Goal: Task Accomplishment & Management: Use online tool/utility

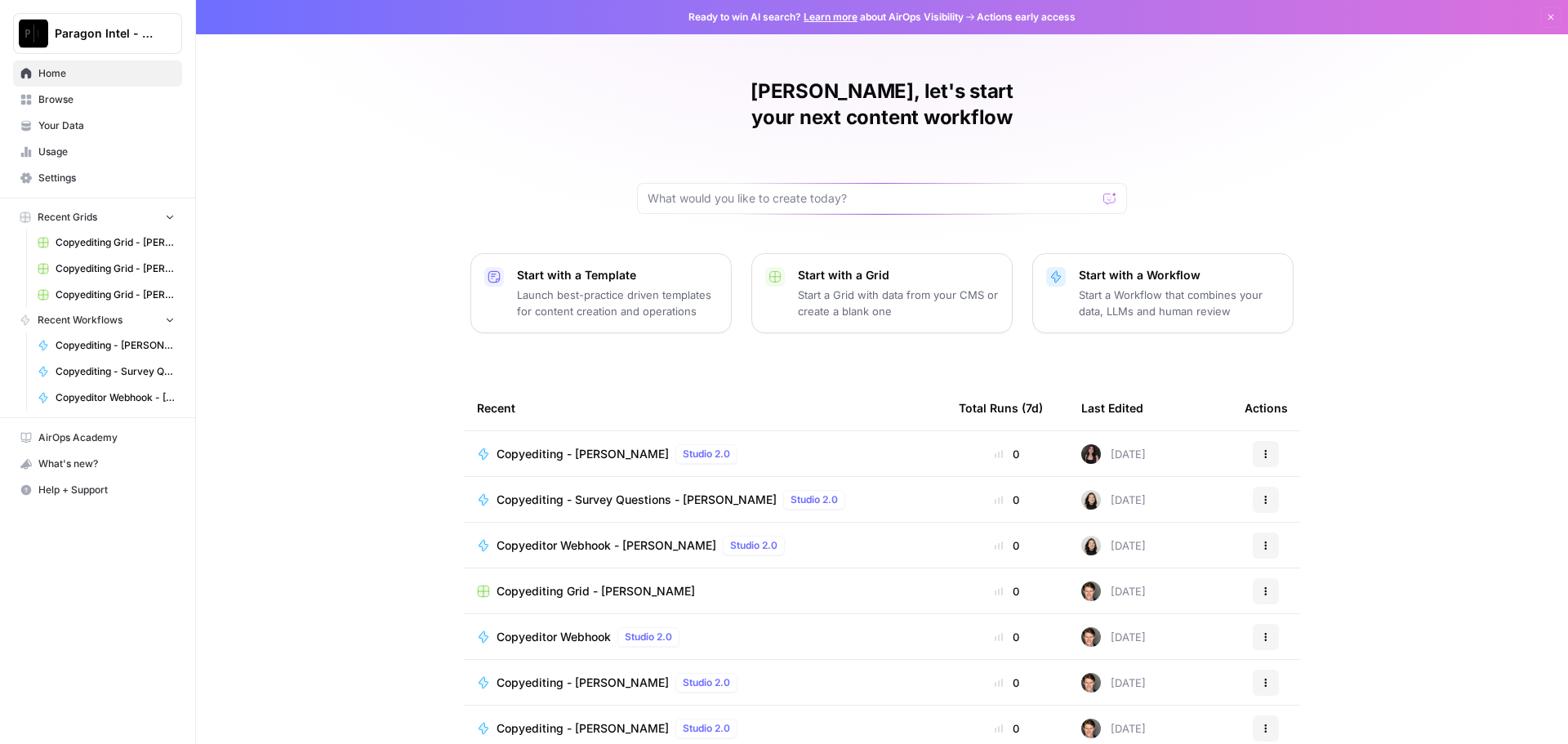
click at [34, 90] on link "Browse" at bounding box center [98, 99] width 169 height 26
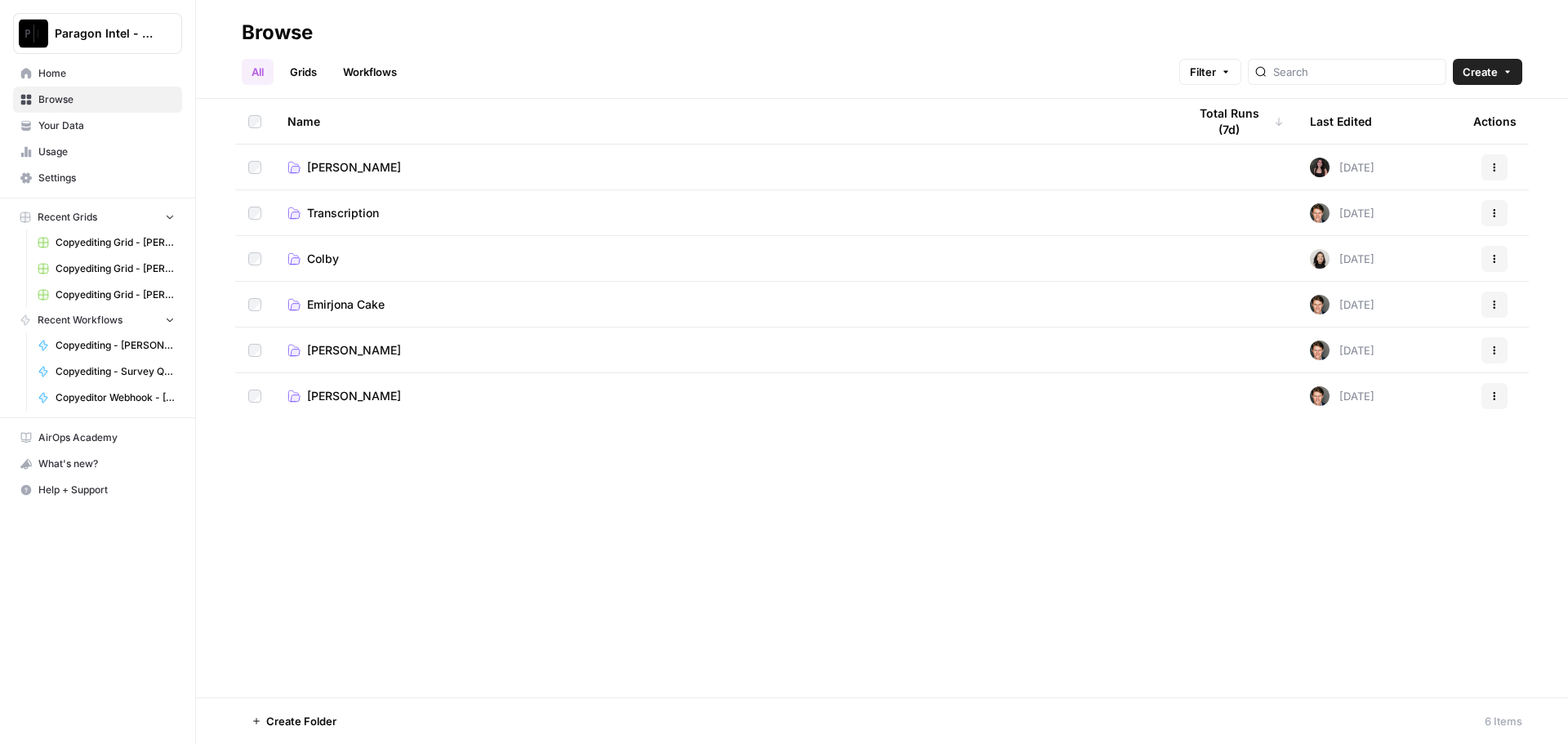
click at [345, 348] on span "[PERSON_NAME]" at bounding box center [353, 350] width 94 height 17
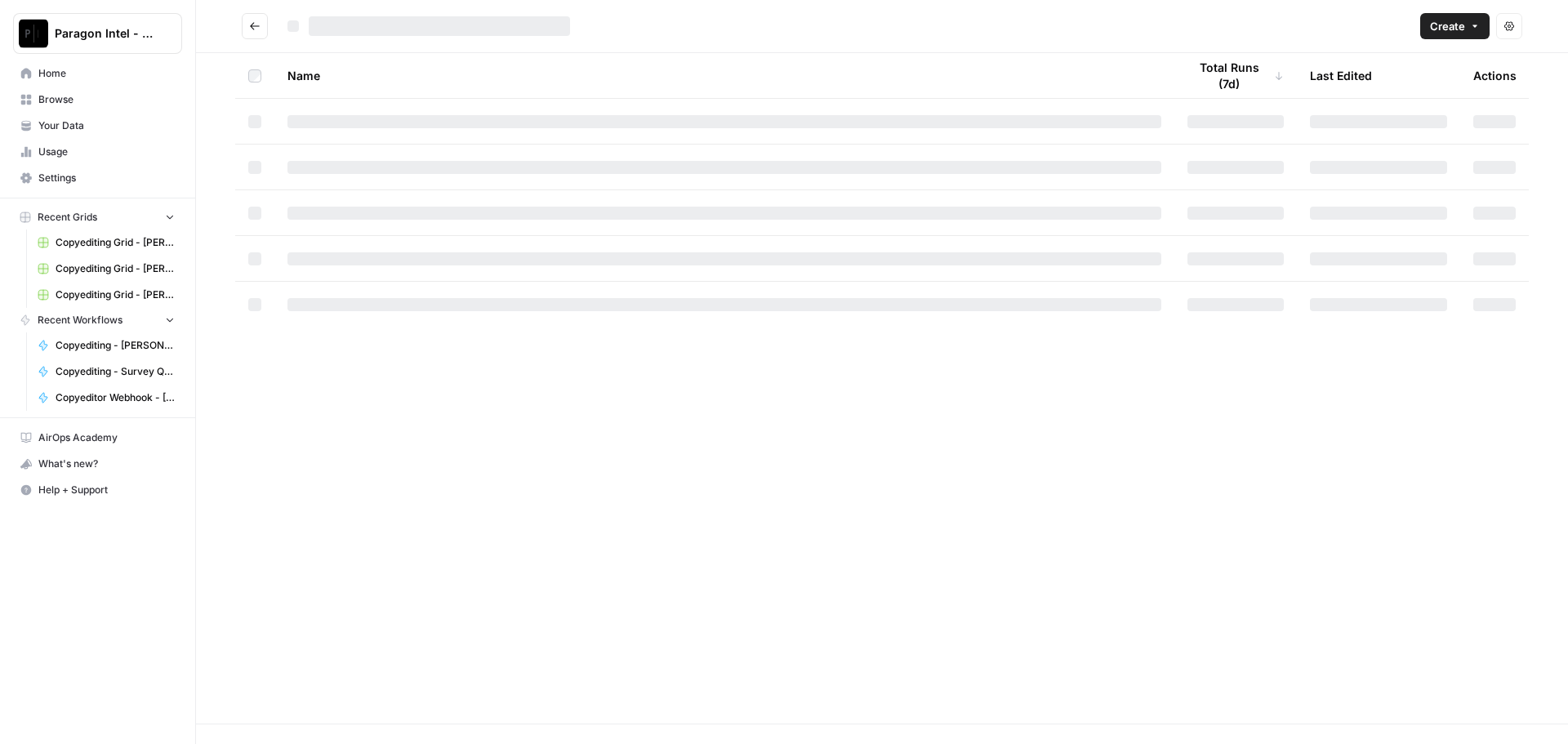
click at [345, 348] on div "Name Total Runs (7d) Last Edited Actions" at bounding box center [882, 389] width 1372 height 671
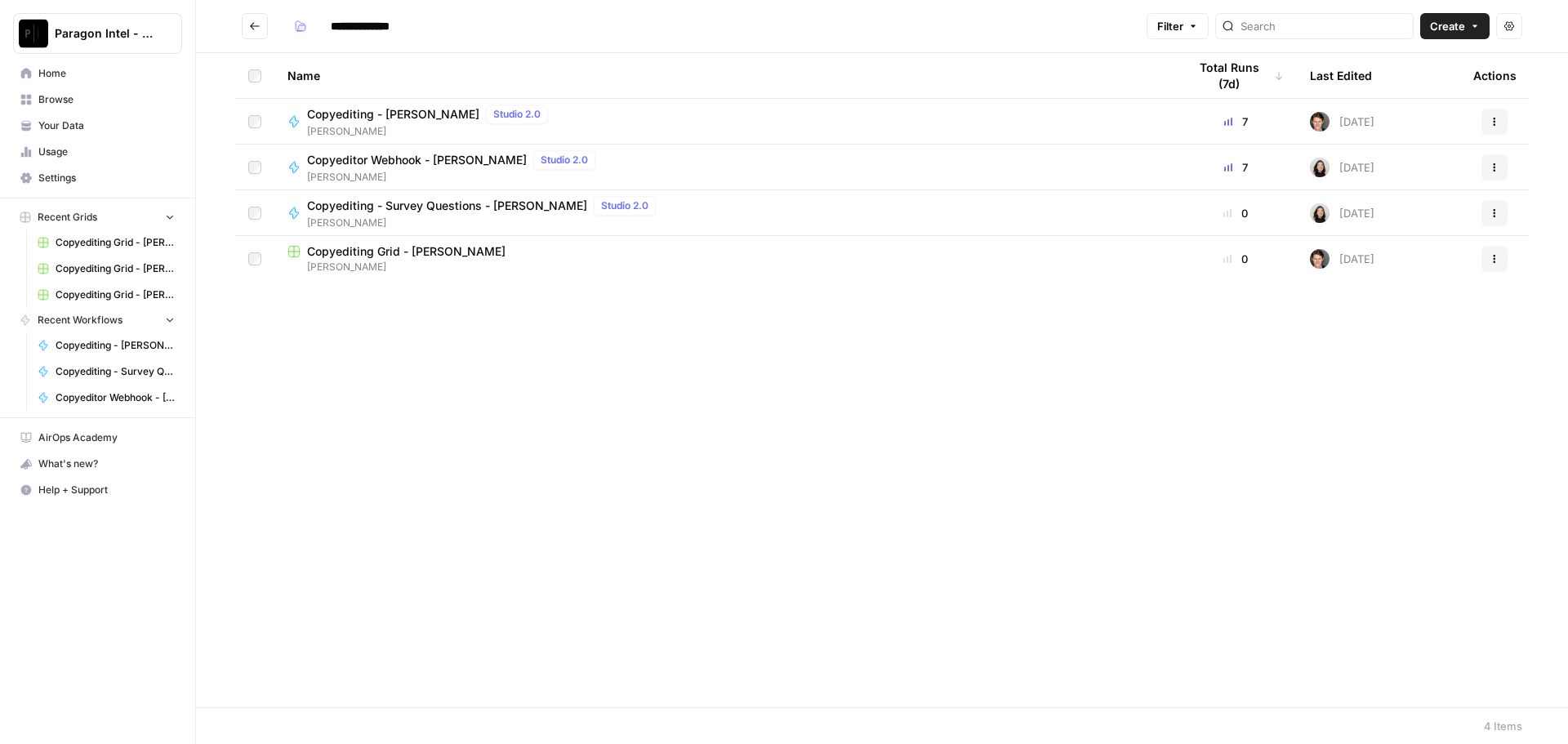
click at [362, 120] on span "Copyediting - [PERSON_NAME]" at bounding box center [393, 114] width 173 height 17
click at [362, 120] on div "**********" at bounding box center [882, 372] width 1372 height 744
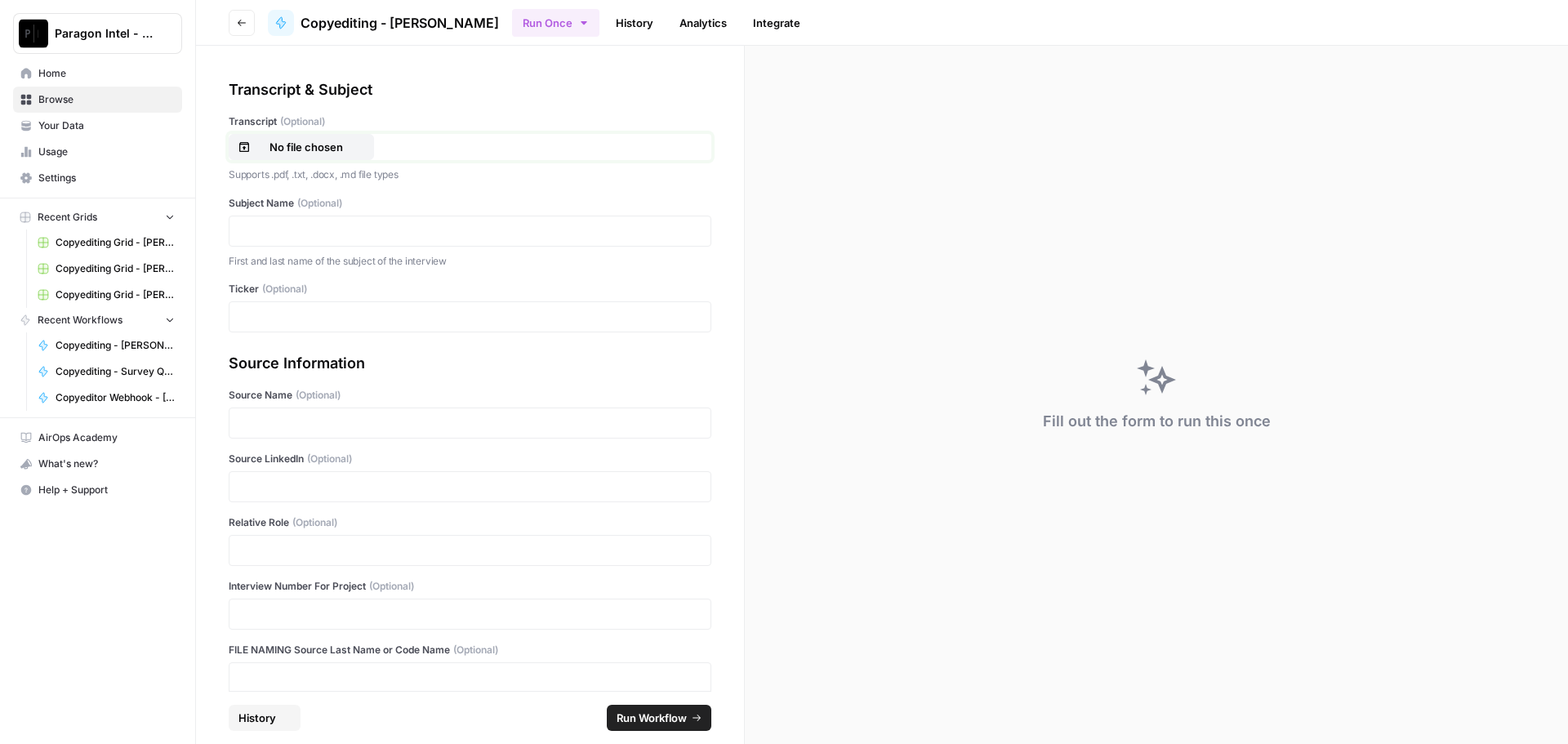
click at [307, 151] on p "No file chosen" at bounding box center [306, 148] width 104 height 17
click at [275, 224] on p at bounding box center [469, 231] width 461 height 17
drag, startPoint x: 322, startPoint y: 487, endPoint x: 323, endPoint y: 530, distance: 43.0
click at [322, 487] on p at bounding box center [469, 487] width 461 height 17
click at [318, 550] on p at bounding box center [469, 550] width 461 height 17
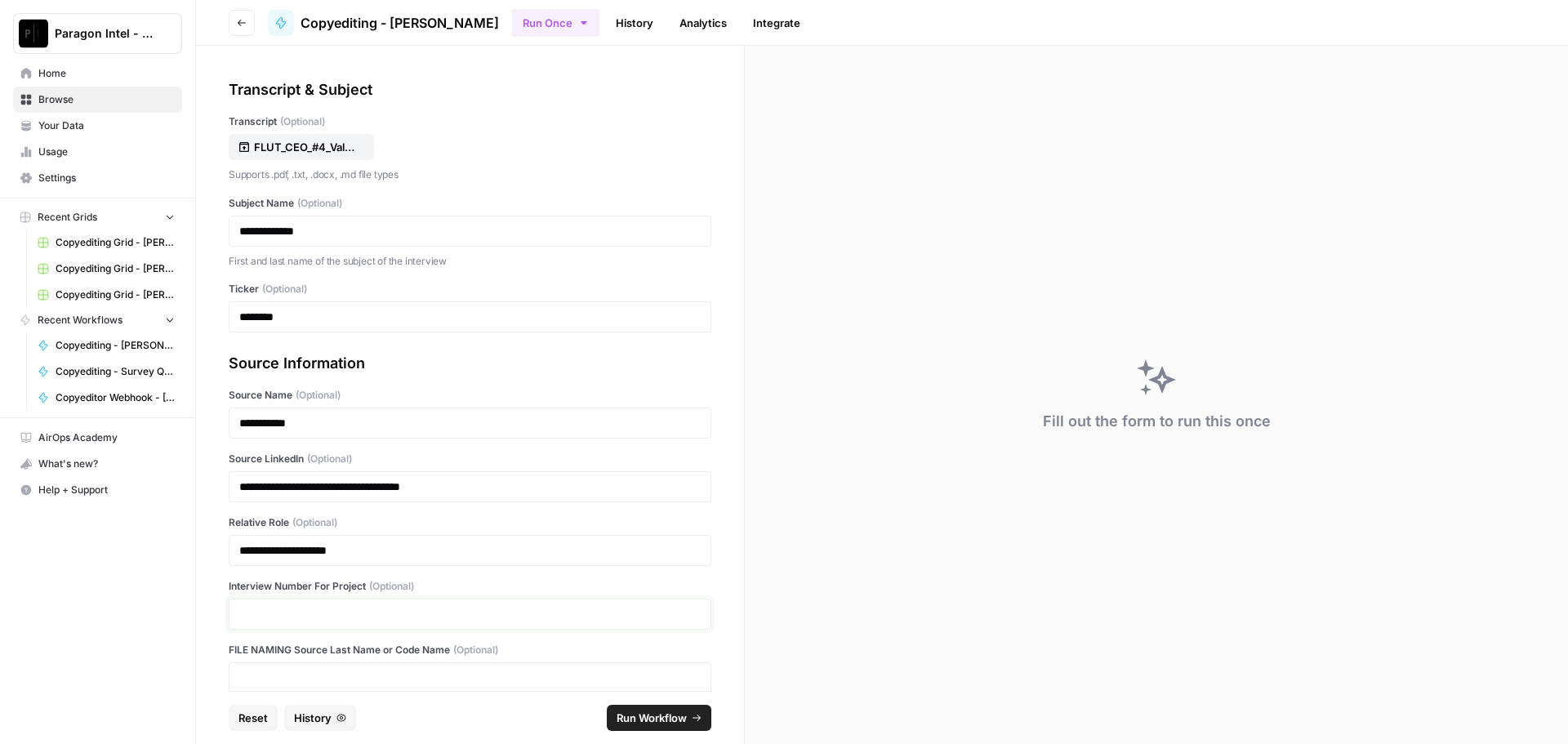
click at [298, 611] on p at bounding box center [469, 615] width 461 height 17
click at [301, 672] on p at bounding box center [469, 678] width 461 height 17
click at [639, 720] on span "Run Workflow" at bounding box center [652, 718] width 70 height 17
